Goal: Information Seeking & Learning: Learn about a topic

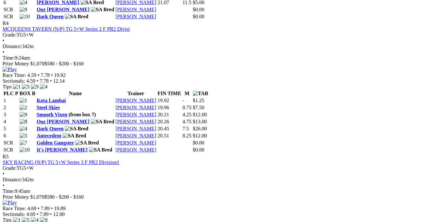
scroll to position [700, 0]
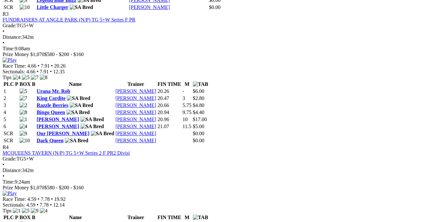
scroll to position [700, 0]
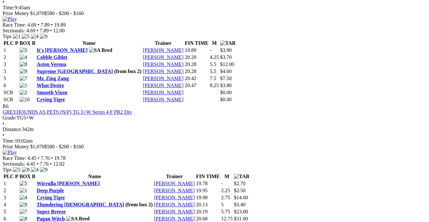
scroll to position [904, 0]
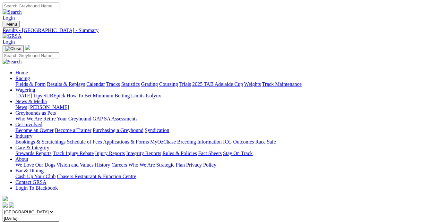
click at [29, 82] on link "Fields & Form" at bounding box center [30, 84] width 30 height 5
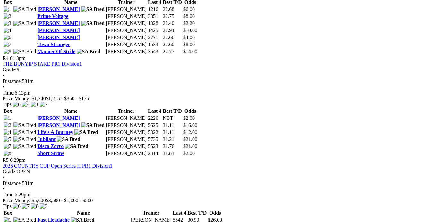
scroll to position [583, 0]
